Goal: Task Accomplishment & Management: Manage account settings

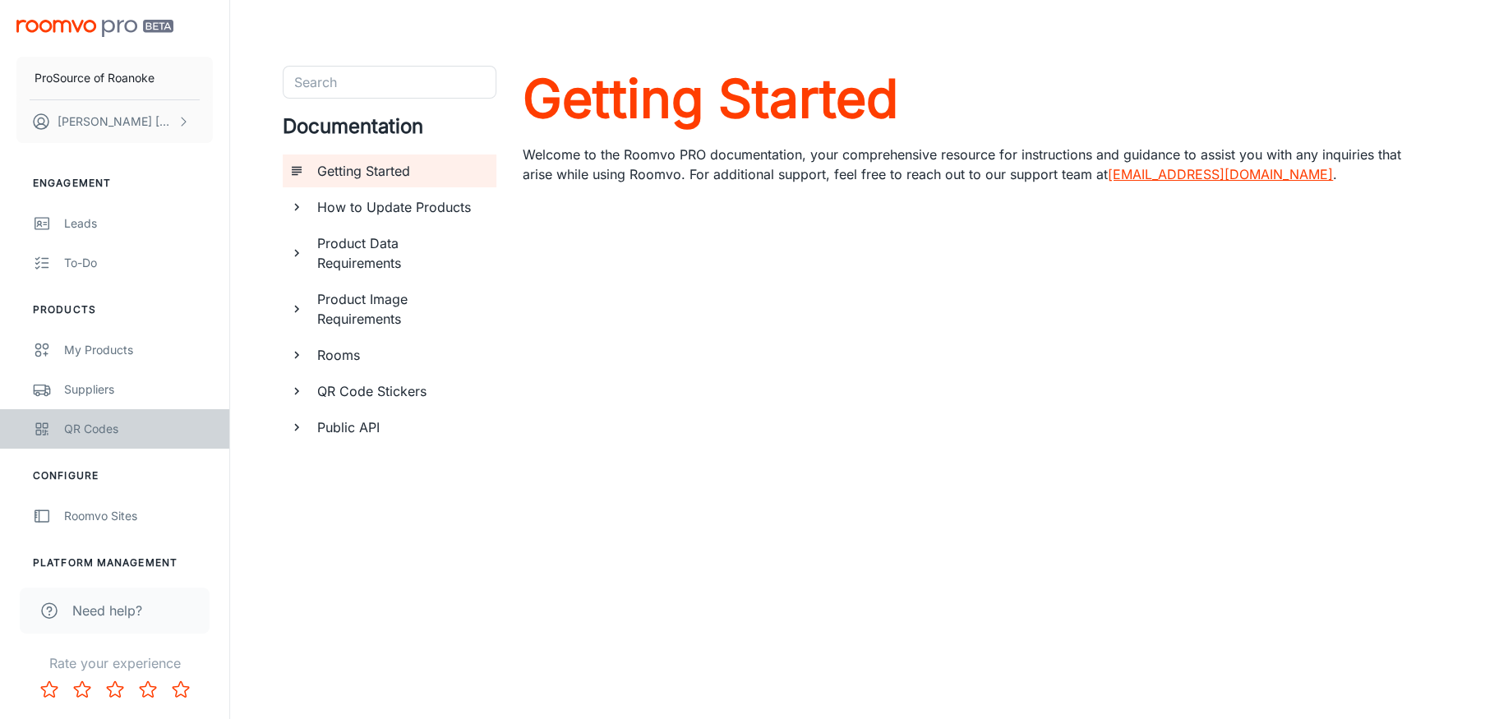
click at [107, 427] on div "QR Codes" at bounding box center [138, 429] width 149 height 18
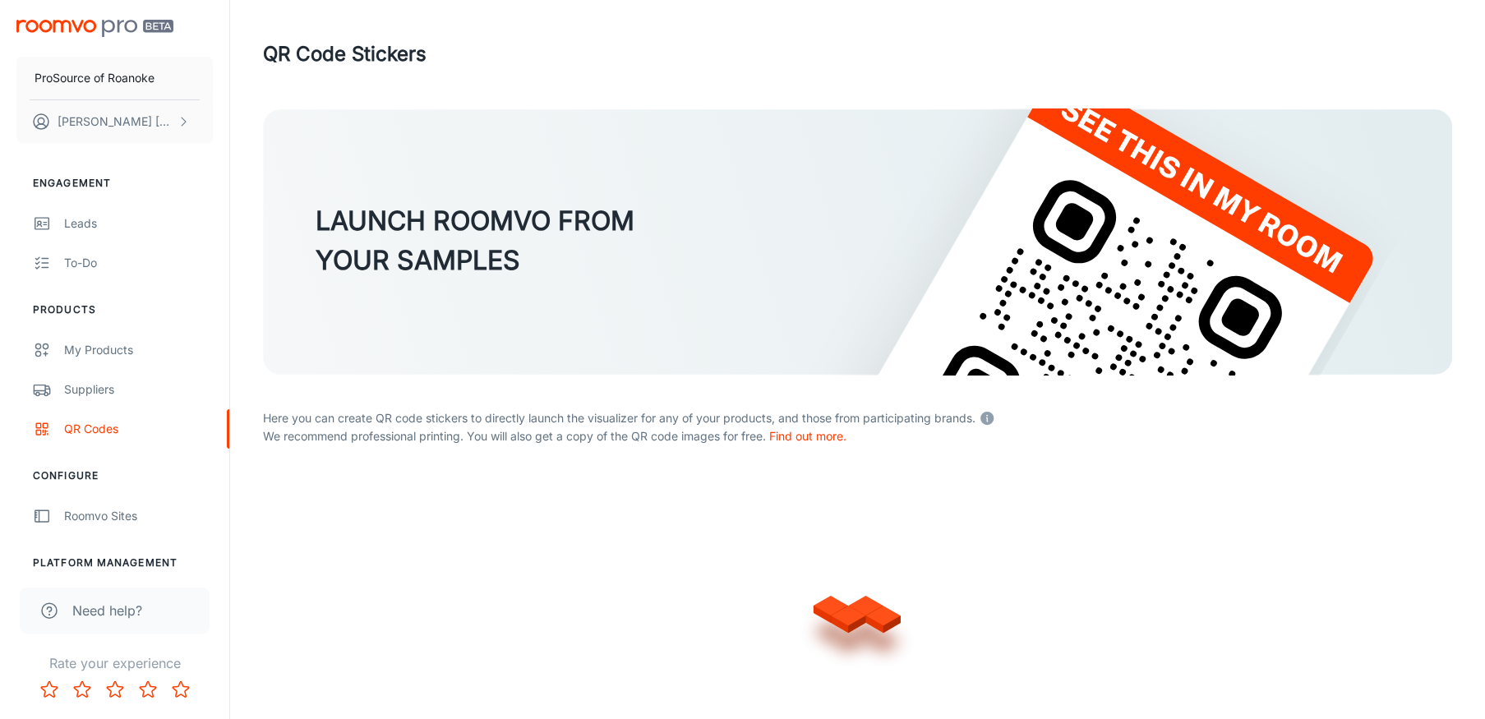
click at [183, 118] on icon "scrollable content" at bounding box center [183, 121] width 13 height 13
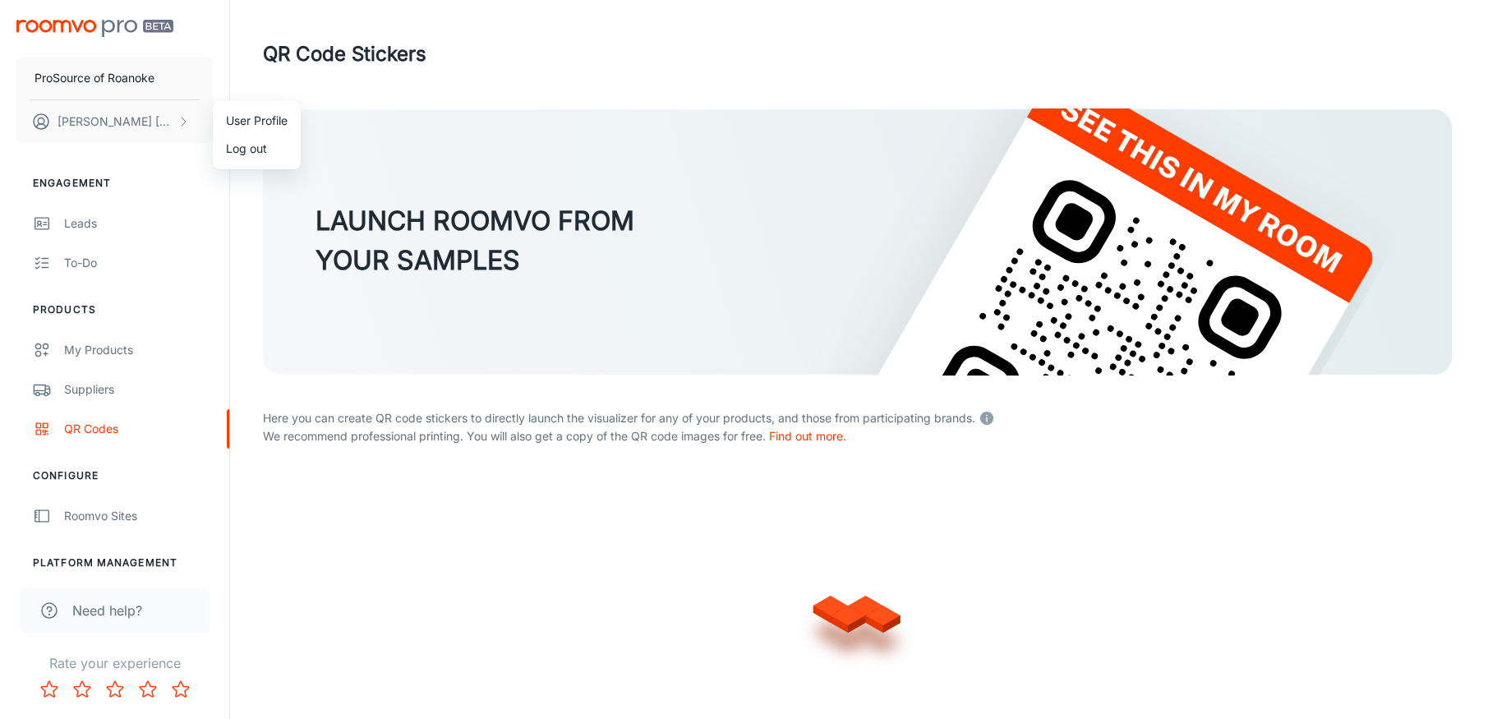
click at [252, 120] on li "User Profile" at bounding box center [257, 121] width 88 height 28
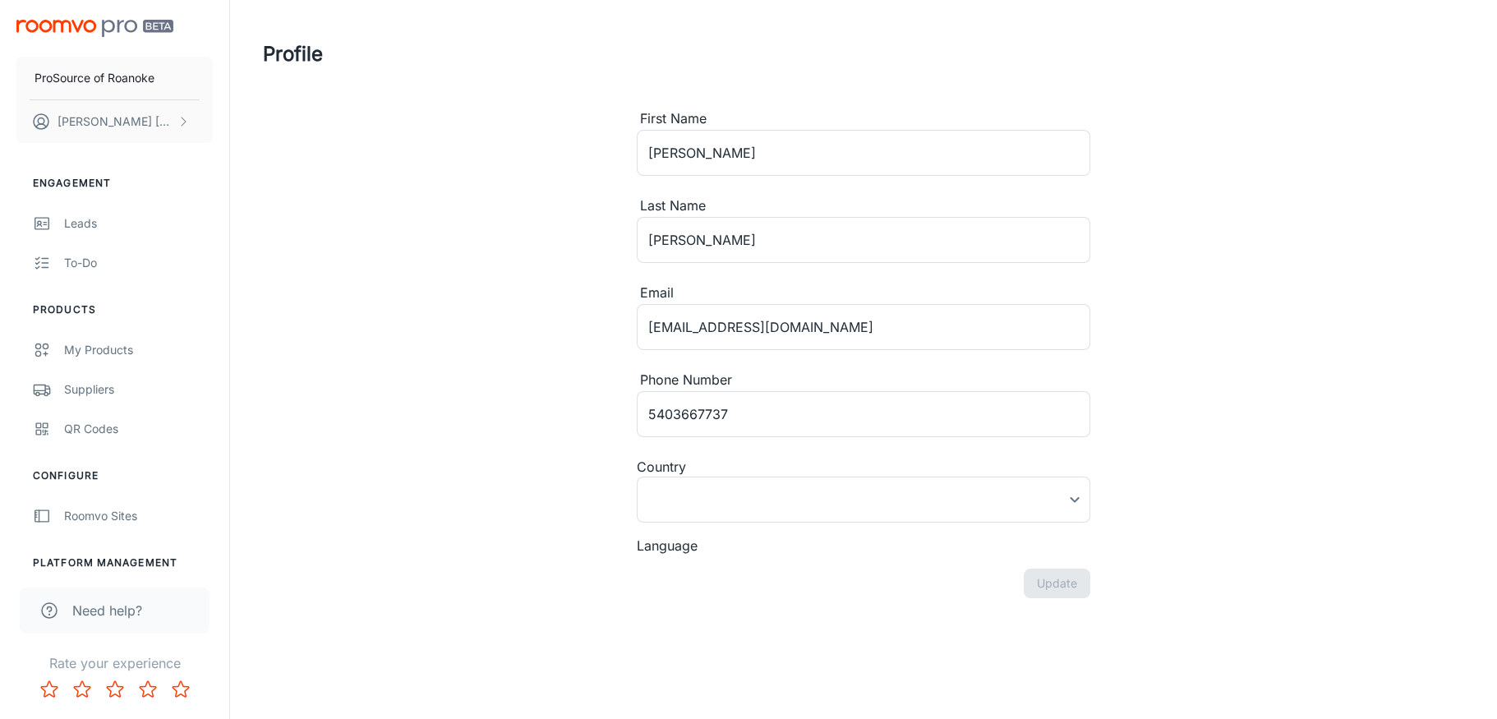
type input "[GEOGRAPHIC_DATA]"
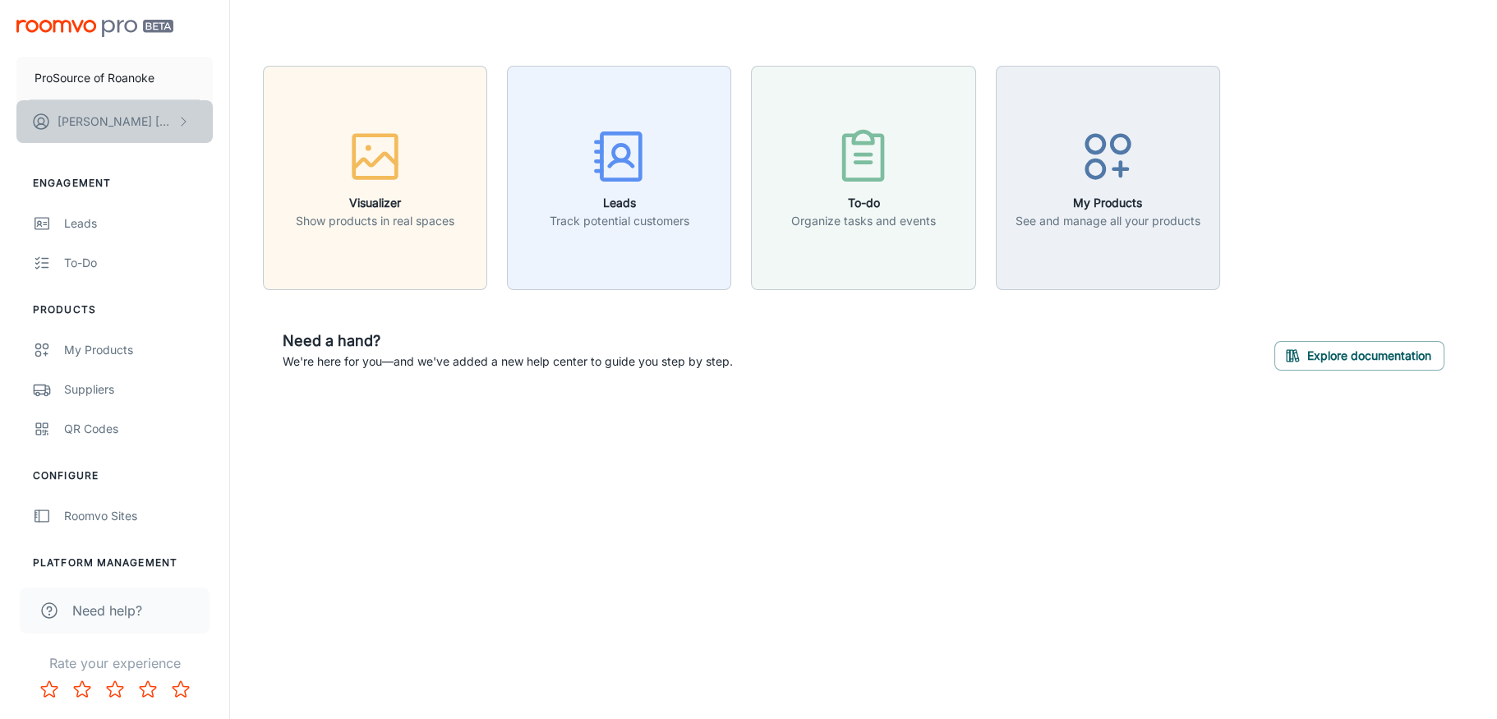
click at [154, 122] on button "[PERSON_NAME]" at bounding box center [114, 121] width 196 height 43
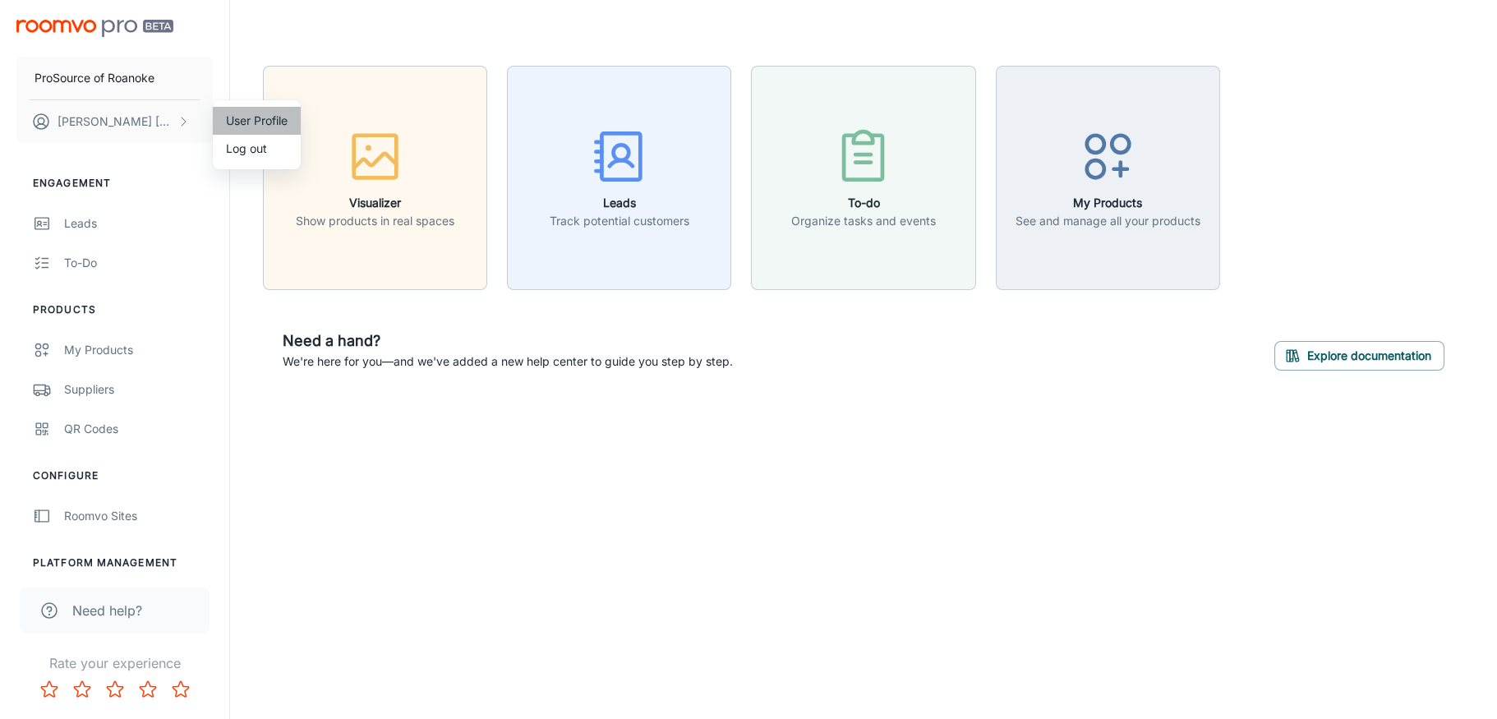
click at [230, 125] on li "User Profile" at bounding box center [257, 121] width 88 height 28
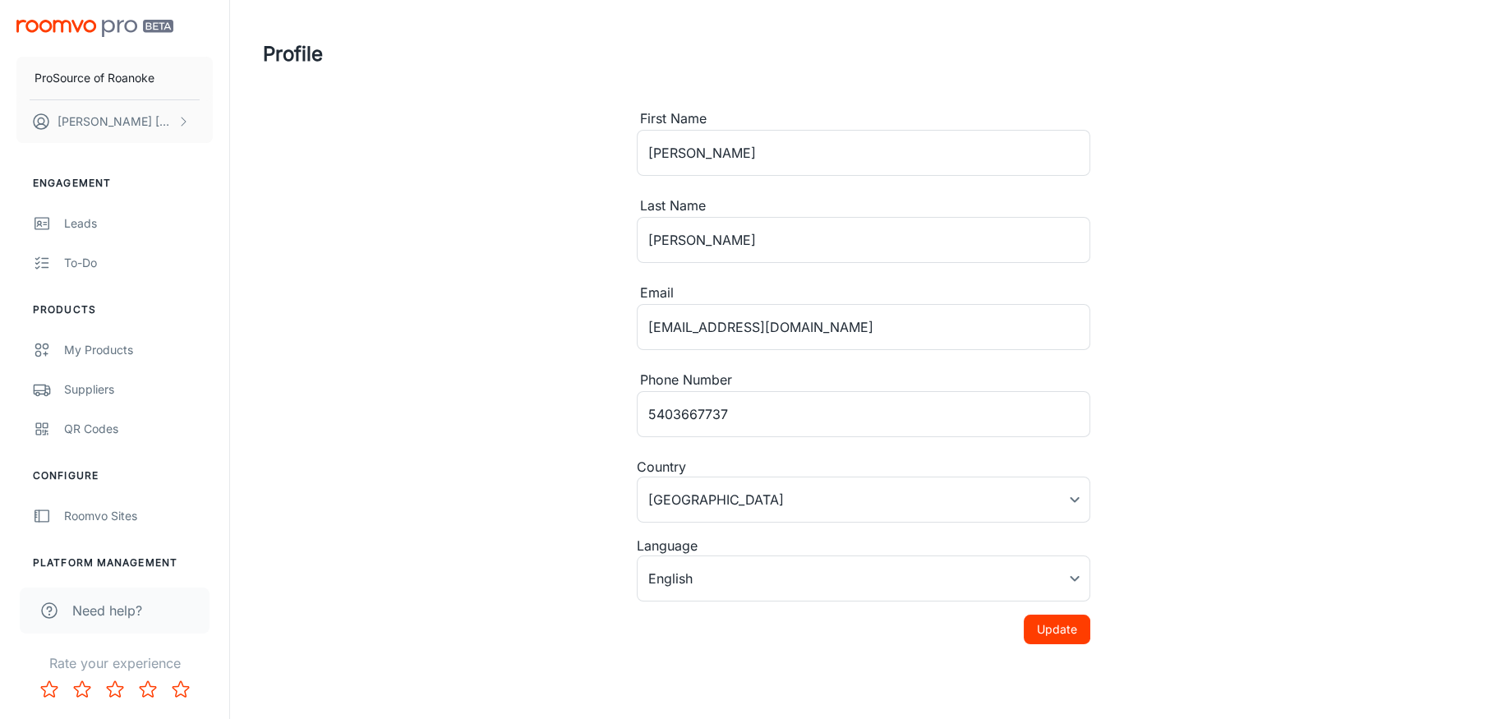
type input "[GEOGRAPHIC_DATA]"
